Goal: Information Seeking & Learning: Learn about a topic

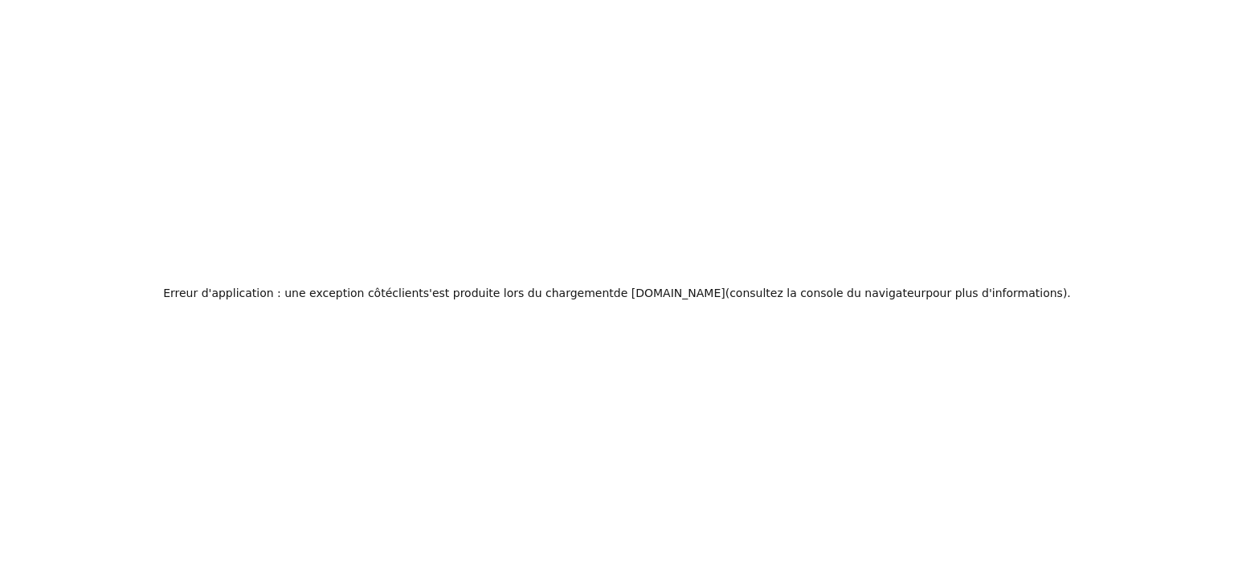
click at [228, 238] on div "Erreur d'application : une exception côté client s'est produite lors du chargem…" at bounding box center [617, 293] width 1234 height 586
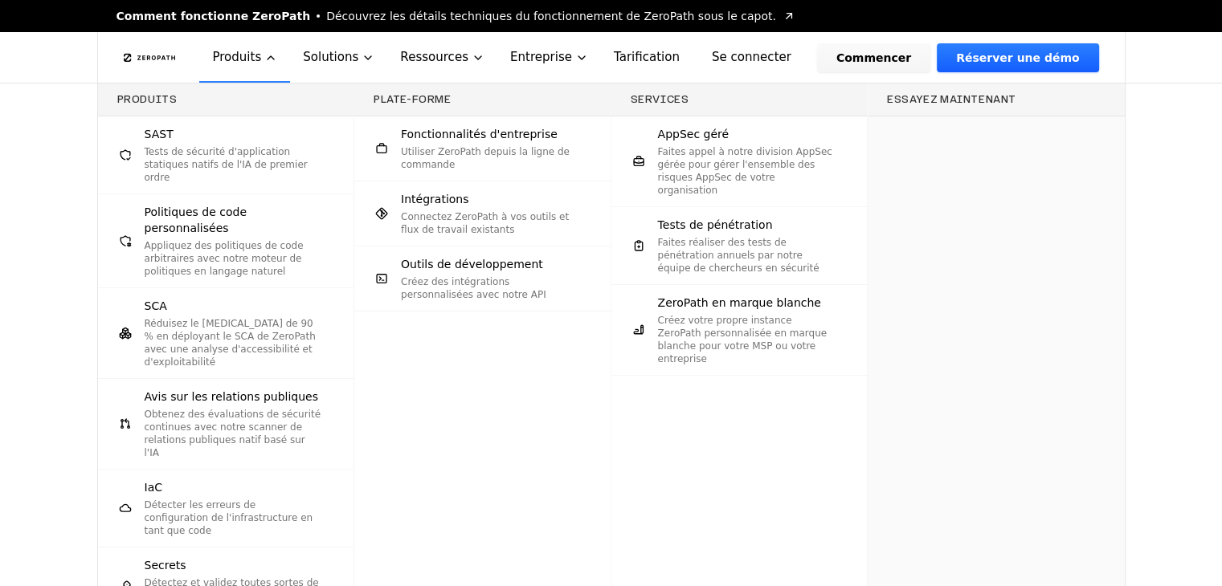
click at [59, 289] on div "Produits SAST Tests de sécurité d'application statiques natifs de l'IA de premi…" at bounding box center [611, 470] width 1222 height 773
